Goal: Check status: Check status

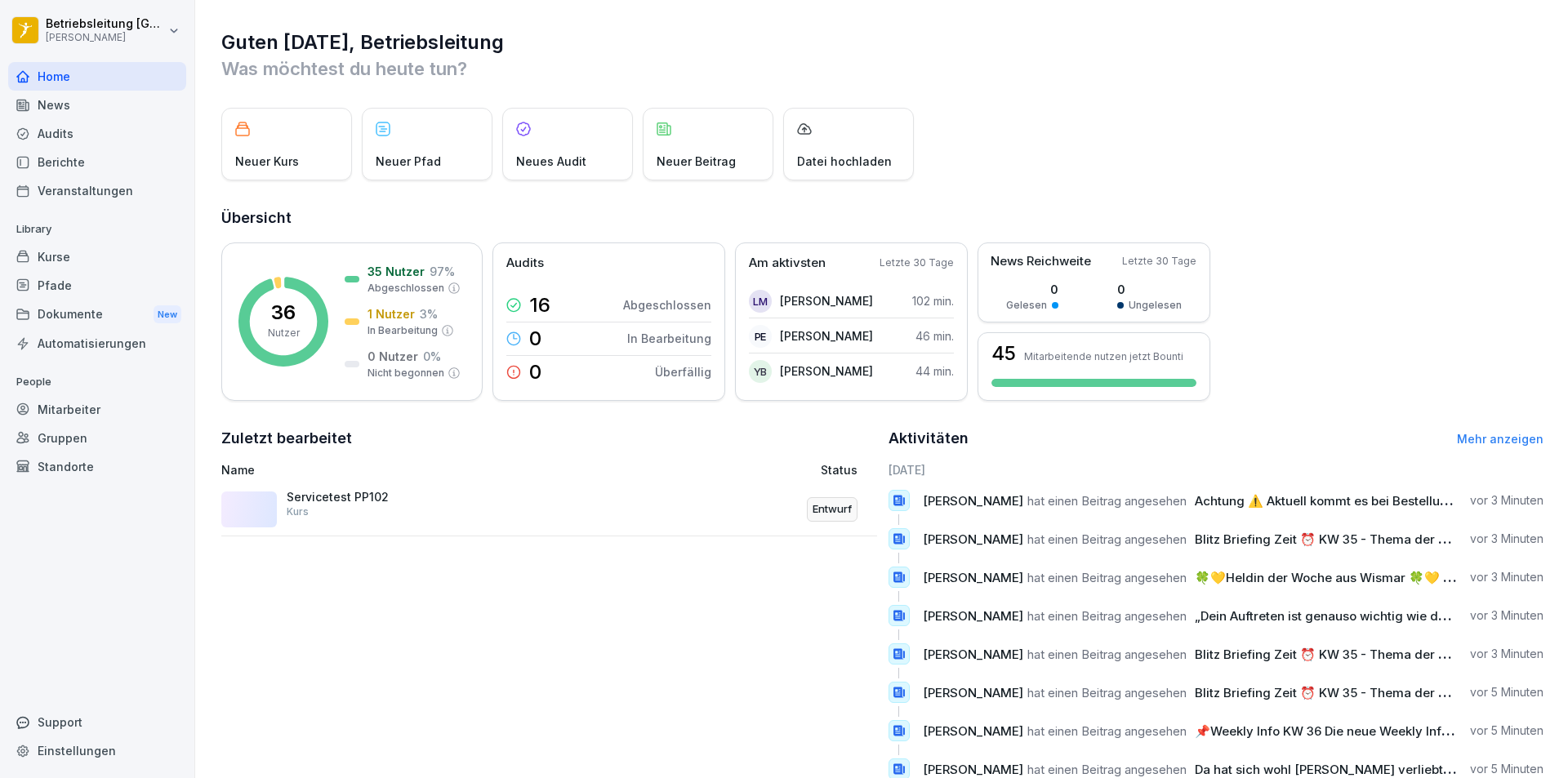
click at [65, 405] on div "Mitarbeiter" at bounding box center [97, 409] width 178 height 28
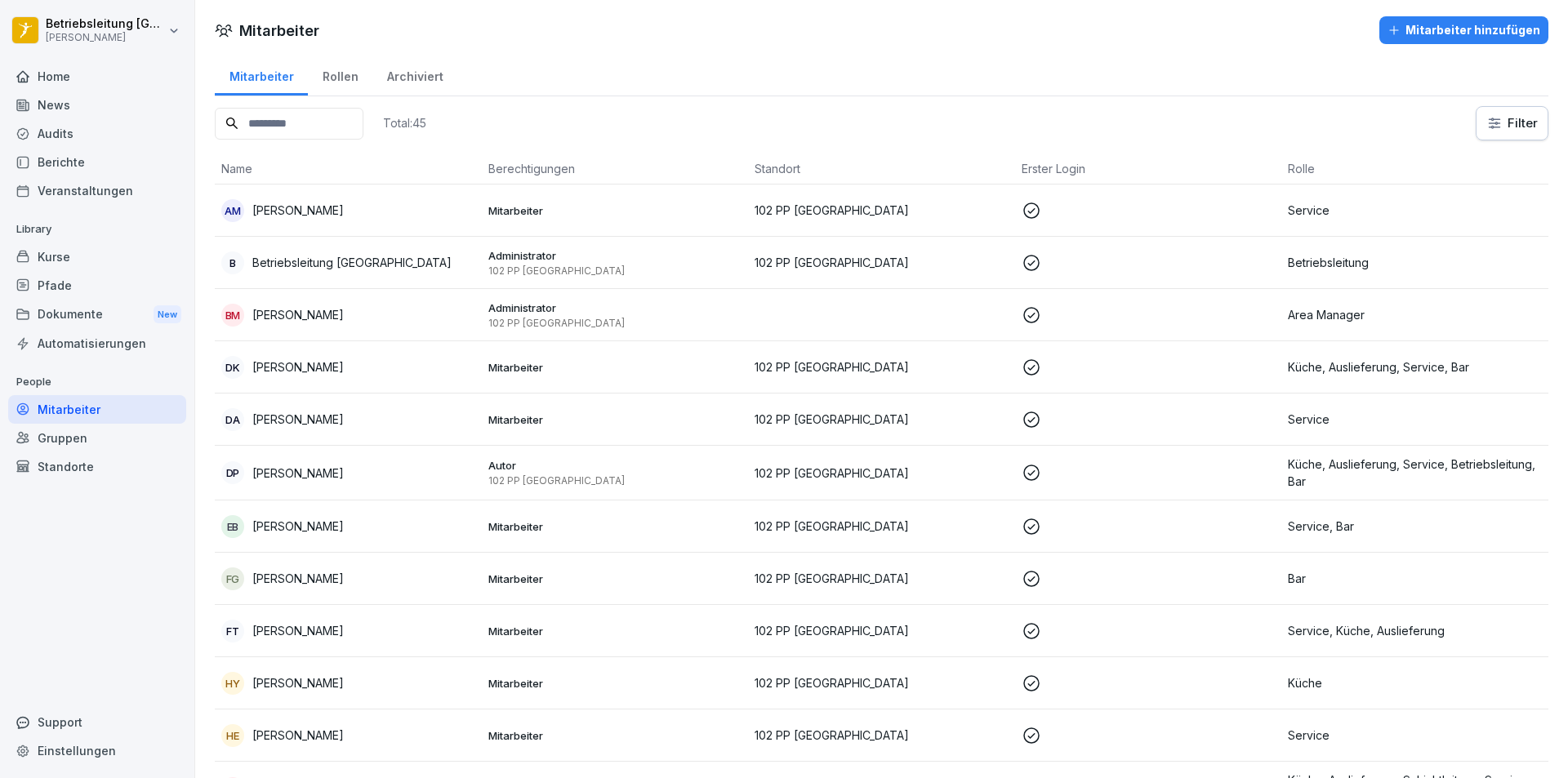
click at [309, 121] on input at bounding box center [289, 124] width 149 height 32
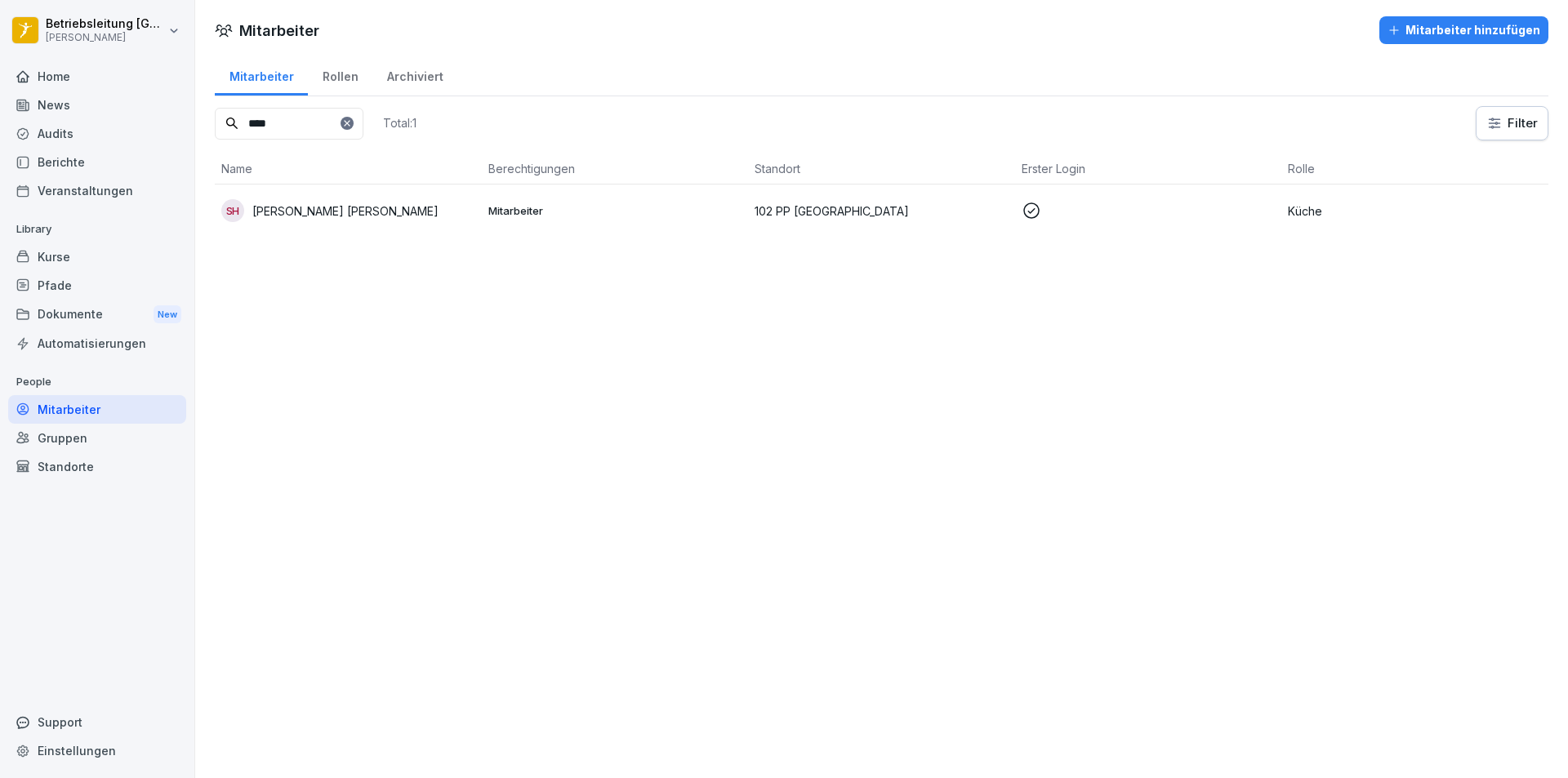
type input "****"
click at [381, 213] on p "[PERSON_NAME] [PERSON_NAME]" at bounding box center [345, 211] width 186 height 17
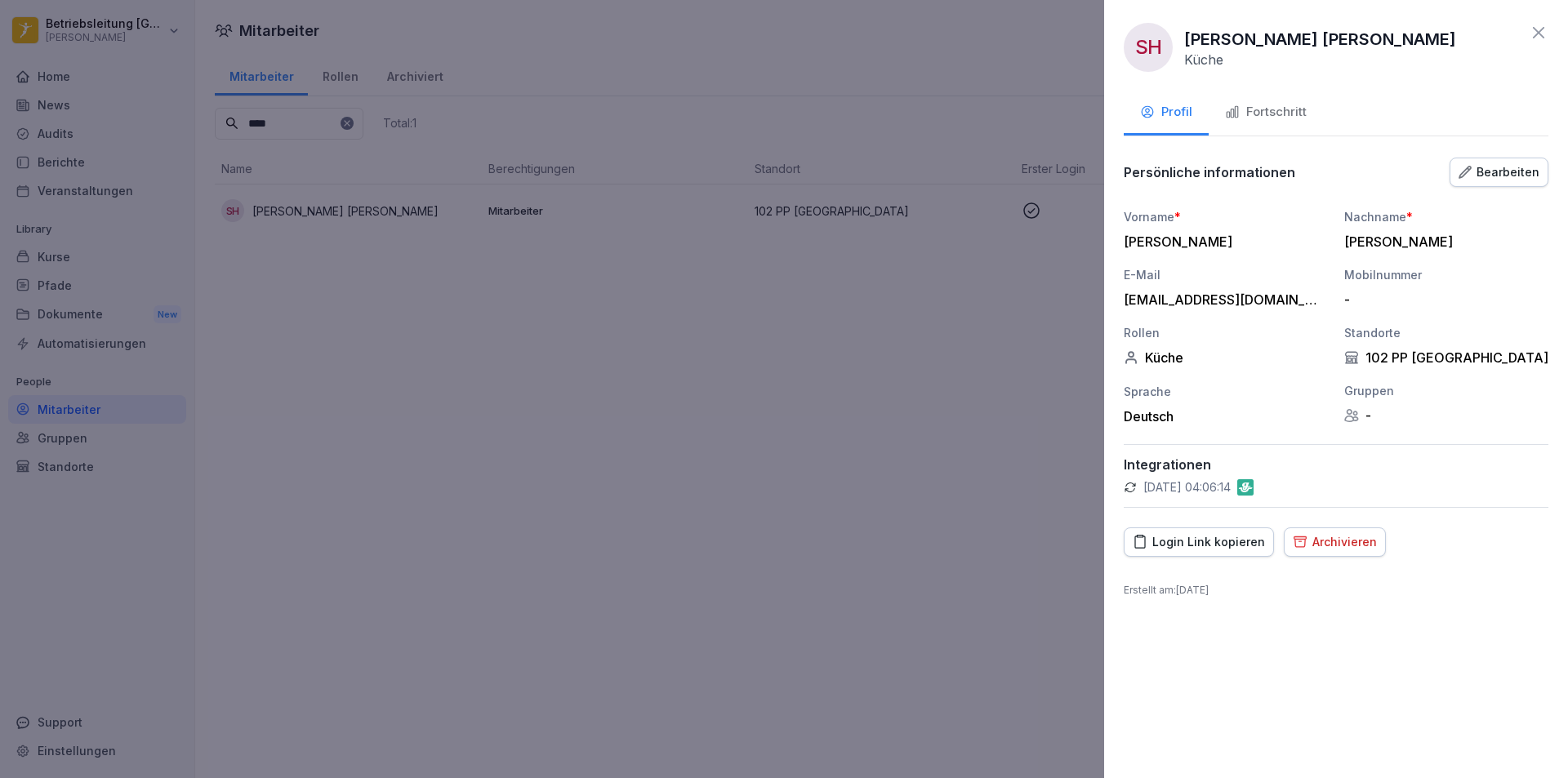
click at [1264, 117] on div "Fortschritt" at bounding box center [1266, 112] width 82 height 19
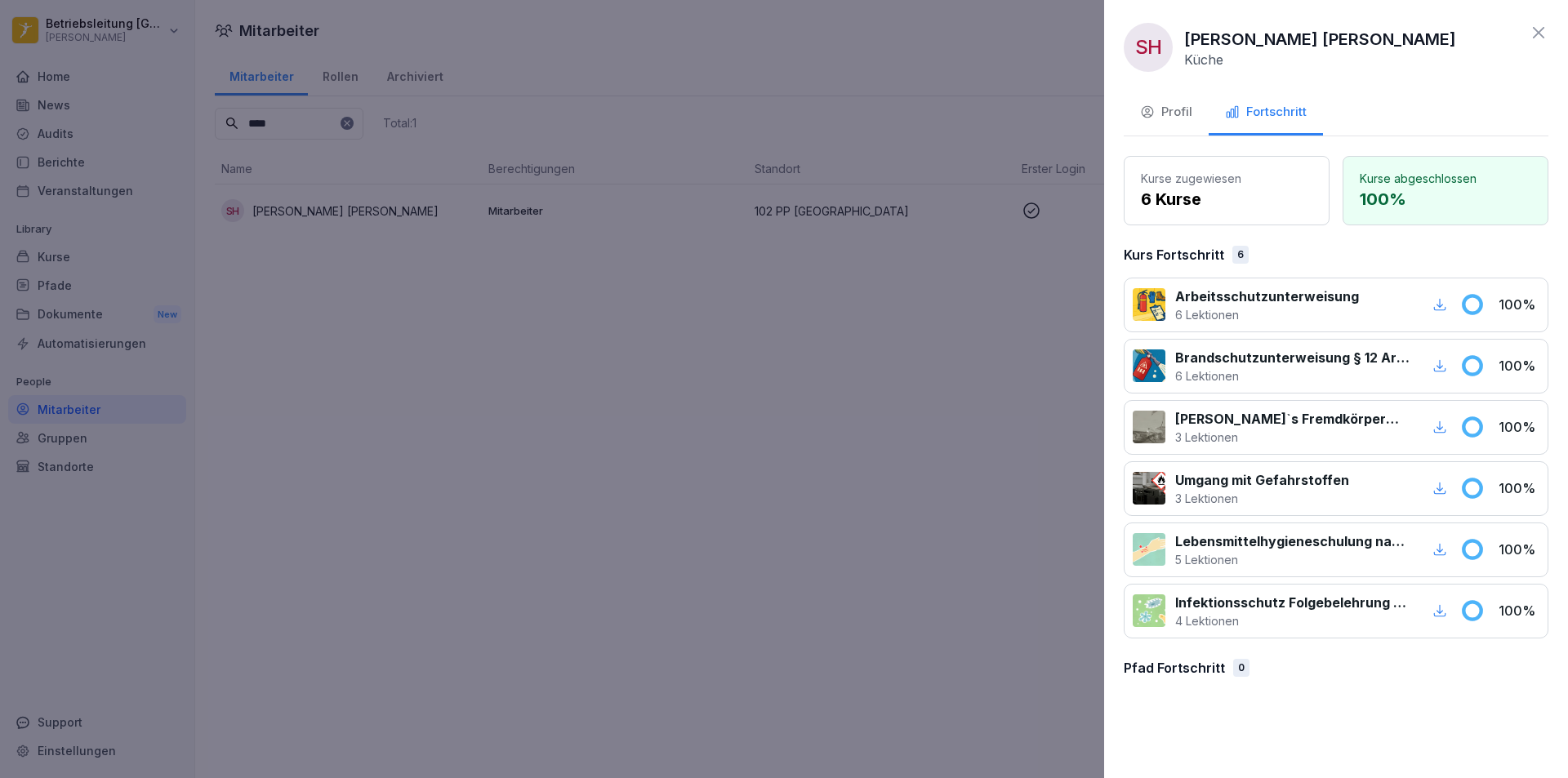
click at [1339, 601] on p "Infektionsschutz Folgebelehrung (nach §43 IfSG)" at bounding box center [1293, 603] width 235 height 20
click at [1438, 606] on icon "button" at bounding box center [1440, 611] width 15 height 15
click at [1443, 544] on icon "button" at bounding box center [1440, 549] width 15 height 15
click at [750, 64] on div at bounding box center [784, 389] width 1568 height 778
